Goal: Information Seeking & Learning: Learn about a topic

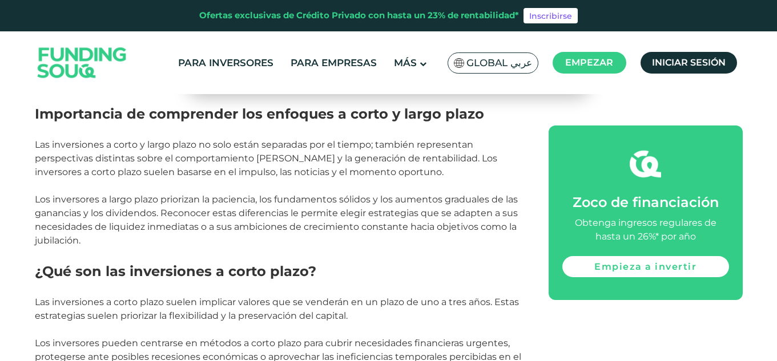
scroll to position [594, 0]
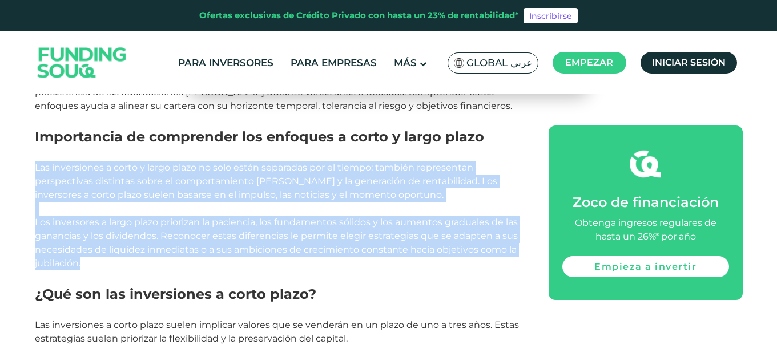
drag, startPoint x: 47, startPoint y: 171, endPoint x: 92, endPoint y: 267, distance: 105.4
copy div "Las inversiones a corto y largo plazo no solo están separadas por el tiempo; ta…"
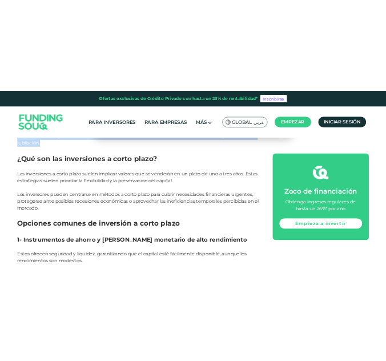
scroll to position [753, 0]
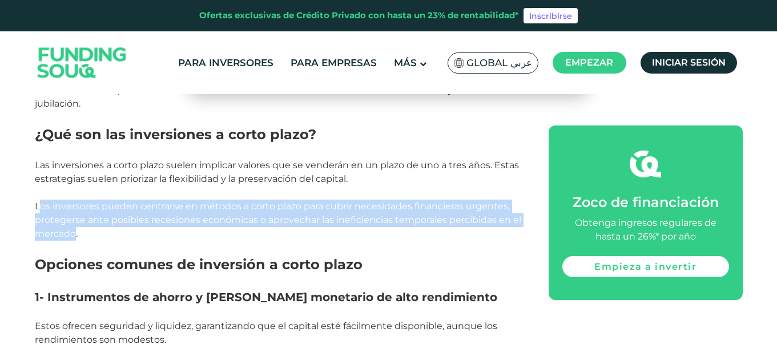
drag, startPoint x: 38, startPoint y: 208, endPoint x: 74, endPoint y: 231, distance: 42.3
click at [74, 231] on font "Los inversores pueden centrarse en métodos a corto plazo para cubrir necesidade…" at bounding box center [278, 220] width 486 height 38
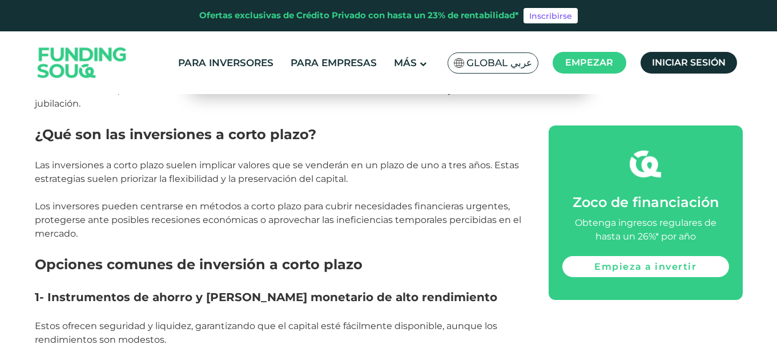
click at [80, 232] on p "Las inversiones a corto plazo suelen implicar valores que se venderán en un pla…" at bounding box center [279, 193] width 488 height 96
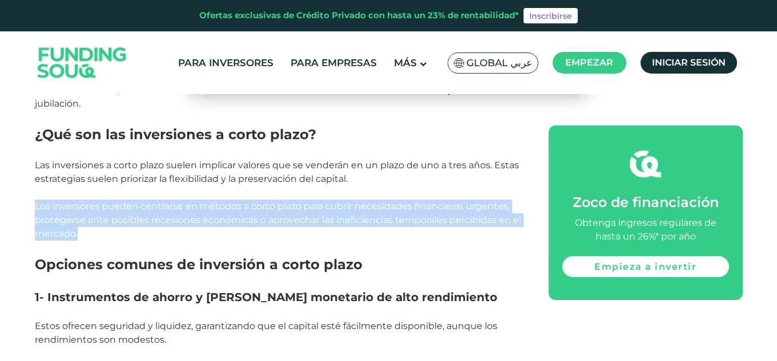
drag, startPoint x: 31, startPoint y: 204, endPoint x: 87, endPoint y: 238, distance: 65.8
copy font "Los inversores pueden centrarse en métodos a corto plazo para cubrir necesidade…"
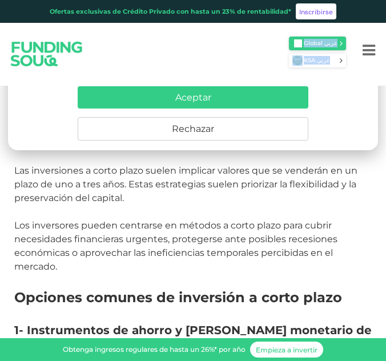
drag, startPoint x: 382, startPoint y: 81, endPoint x: 385, endPoint y: 100, distance: 19.6
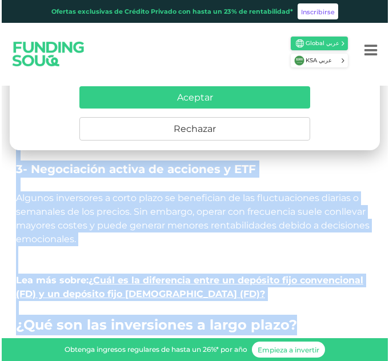
scroll to position [1074, 0]
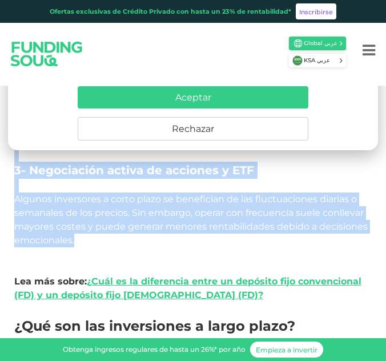
drag, startPoint x: 23, startPoint y: 193, endPoint x: 99, endPoint y: 239, distance: 88.8
copy div "Instrumentos de ahorro y [PERSON_NAME] monetario de alto rendimiento Estos ofre…"
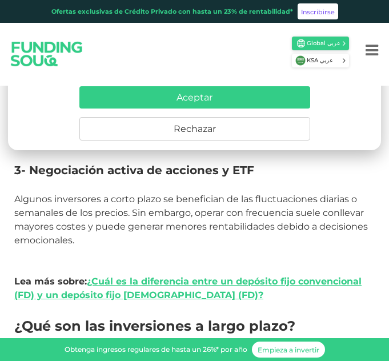
click at [365, 139] on div "Este sitio web utiliza cookies para mejorar tu experiencia. Al hacer clic en "A…" at bounding box center [194, 80] width 373 height 139
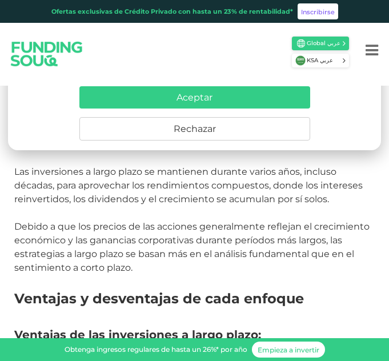
scroll to position [1257, 0]
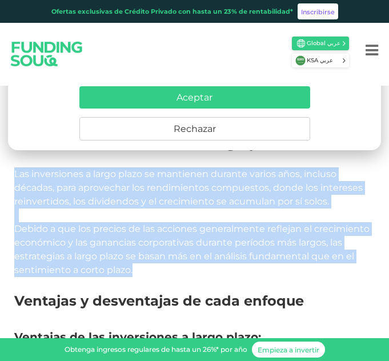
drag, startPoint x: 13, startPoint y: 174, endPoint x: 135, endPoint y: 273, distance: 157.4
copy div "Las inversiones a largo plazo se mantienen durante varios años, incluso décadas…"
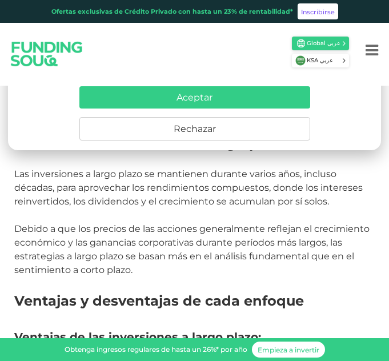
drag, startPoint x: 382, startPoint y: 96, endPoint x: 385, endPoint y: 104, distance: 8.9
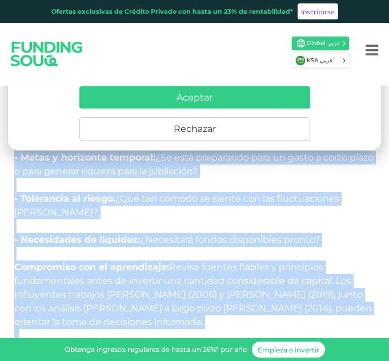
scroll to position [2741, 0]
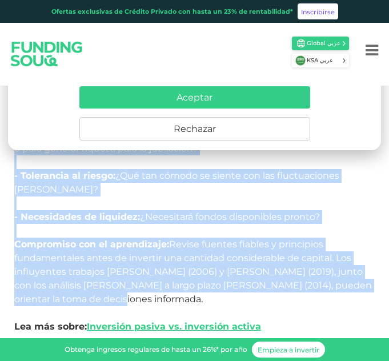
drag, startPoint x: 16, startPoint y: 212, endPoint x: 64, endPoint y: 289, distance: 90.6
copy div "¿Qué deben considerar los principiantes al elegir una estrategia de inversión? …"
